Goal: Information Seeking & Learning: Learn about a topic

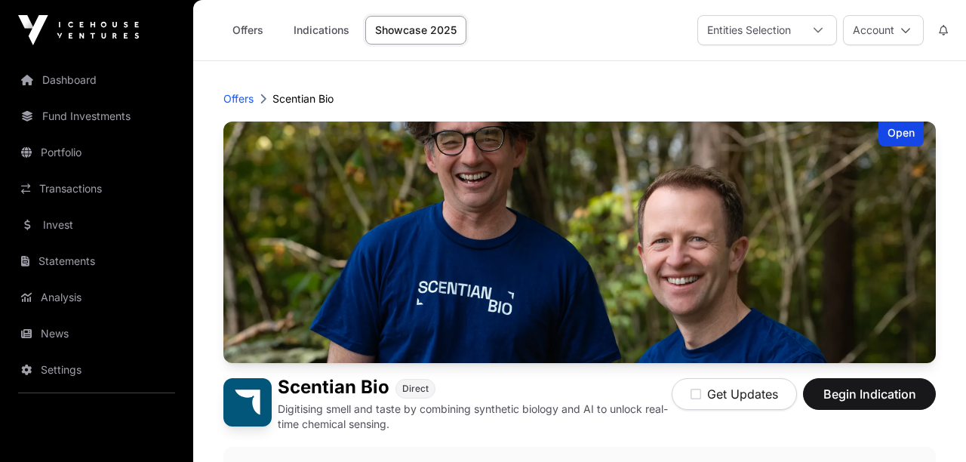
click at [621, 402] on p "Digitising smell and taste by combining synthetic biology and AI to unlock real…" at bounding box center [475, 417] width 394 height 30
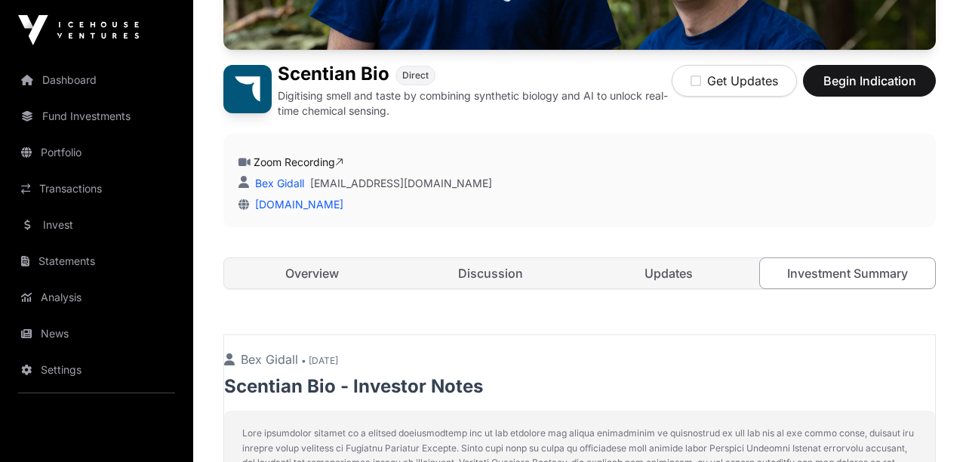
scroll to position [320, 0]
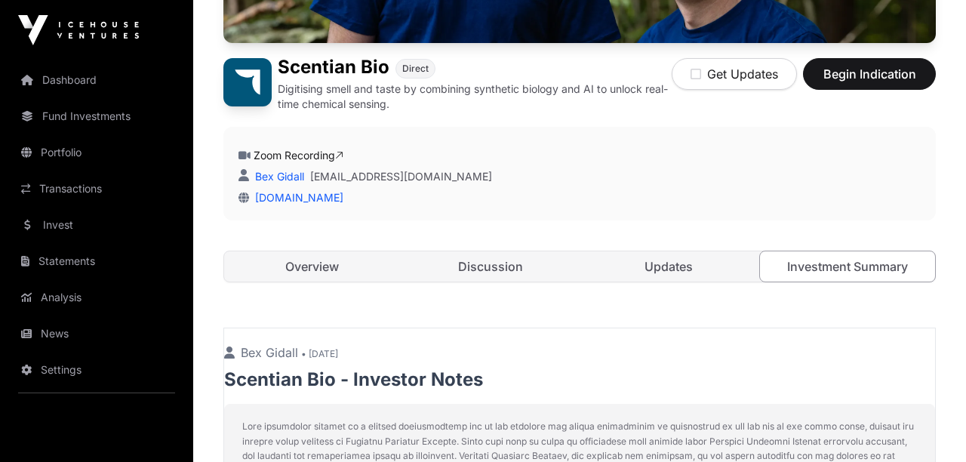
click at [613, 353] on p "Bex Gidall • [DATE]" at bounding box center [579, 352] width 711 height 18
click at [298, 198] on link "[DOMAIN_NAME]" at bounding box center [296, 197] width 94 height 13
click at [650, 271] on link "Updates" at bounding box center [669, 266] width 176 height 30
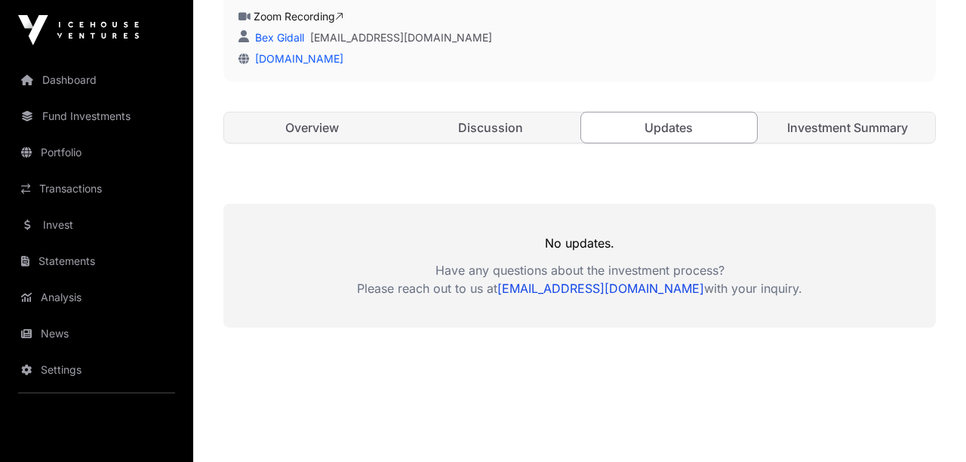
scroll to position [462, 0]
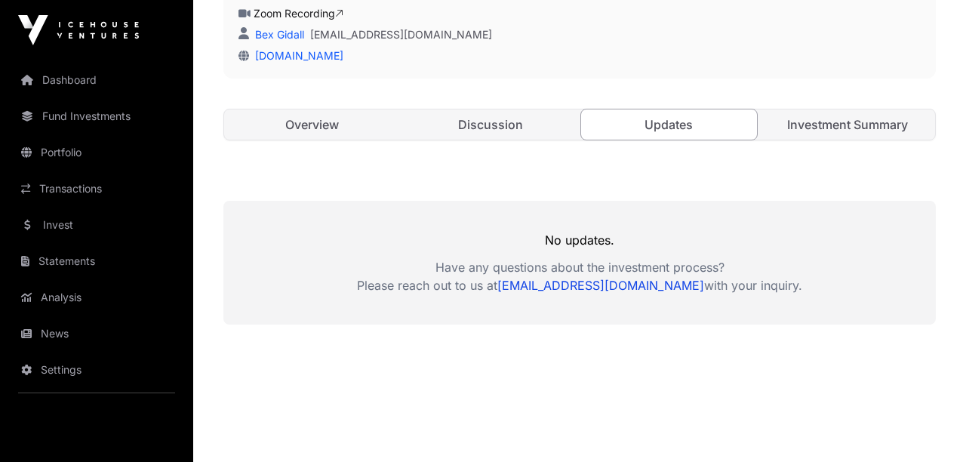
click at [336, 121] on link "Overview" at bounding box center [312, 124] width 176 height 30
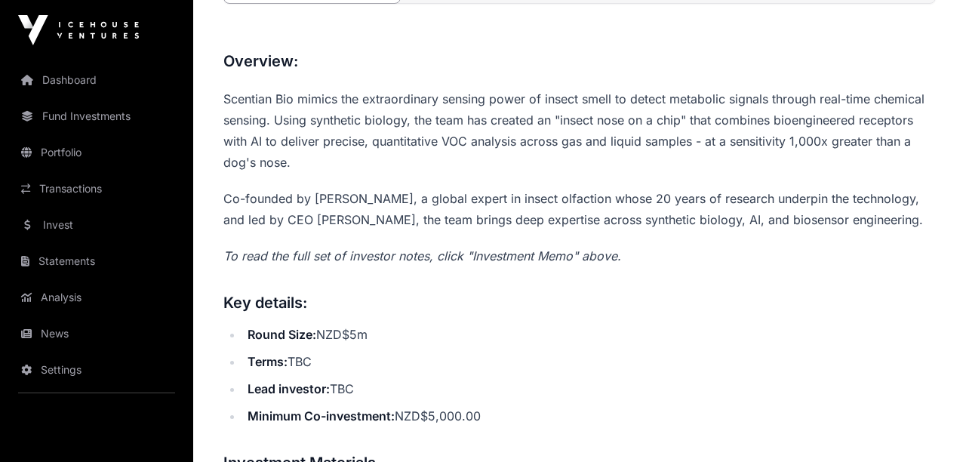
scroll to position [604, 0]
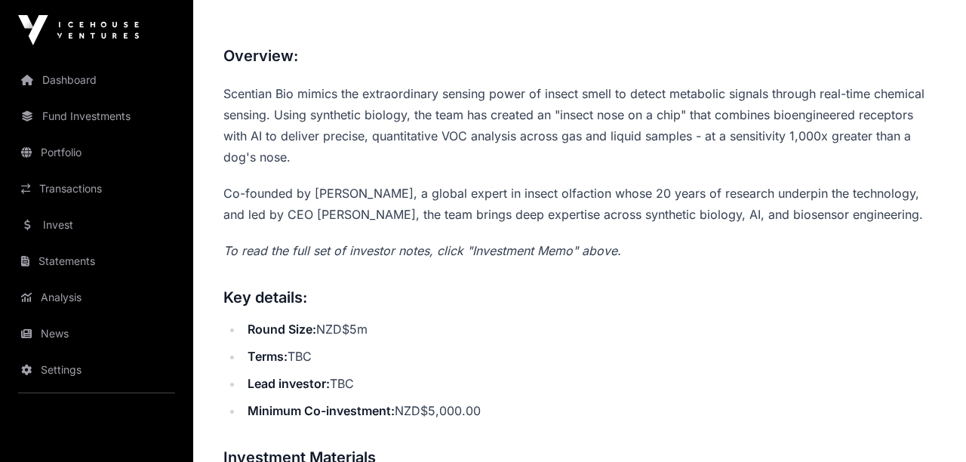
click at [739, 346] on li "Terms: TBC" at bounding box center [589, 356] width 693 height 21
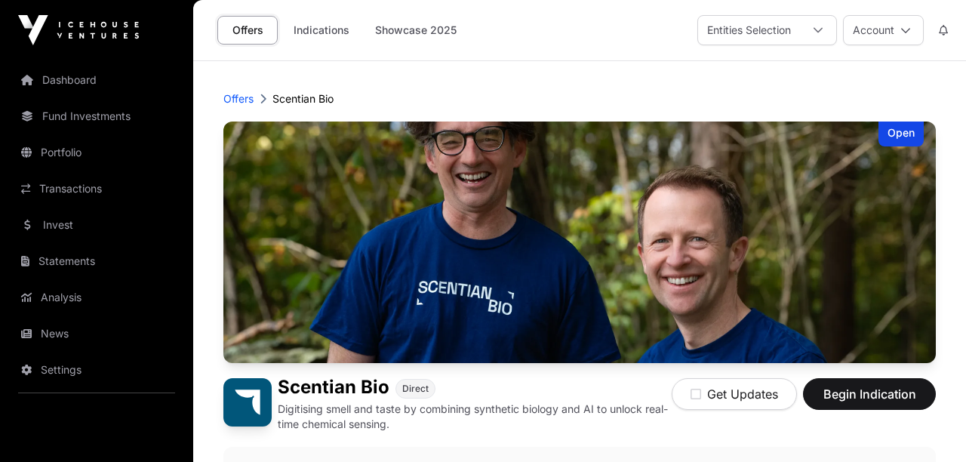
scroll to position [0, 0]
